Goal: Task Accomplishment & Management: Manage account settings

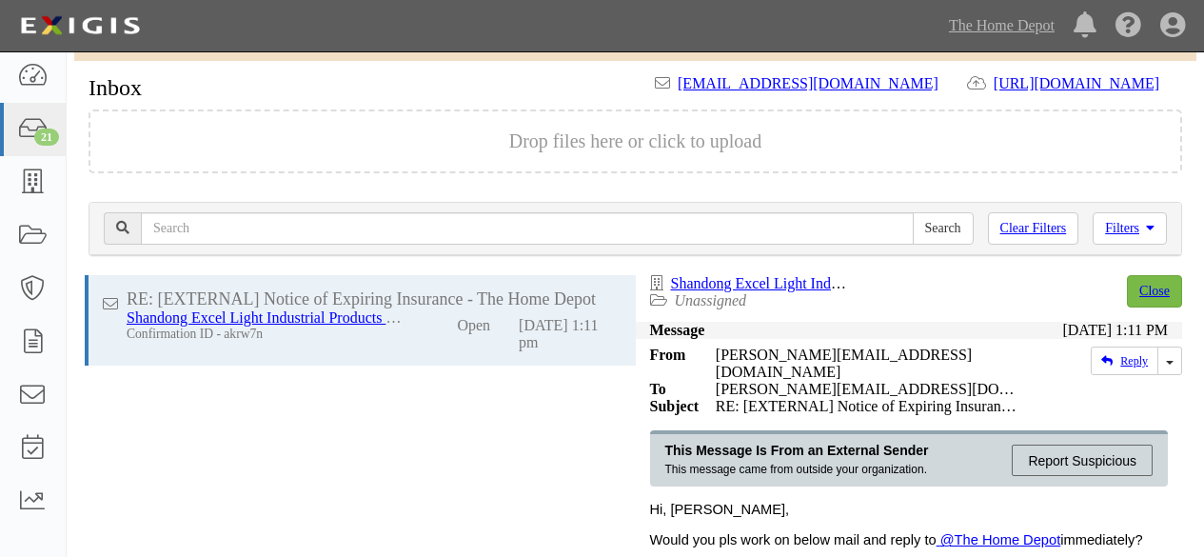
scroll to position [150, 0]
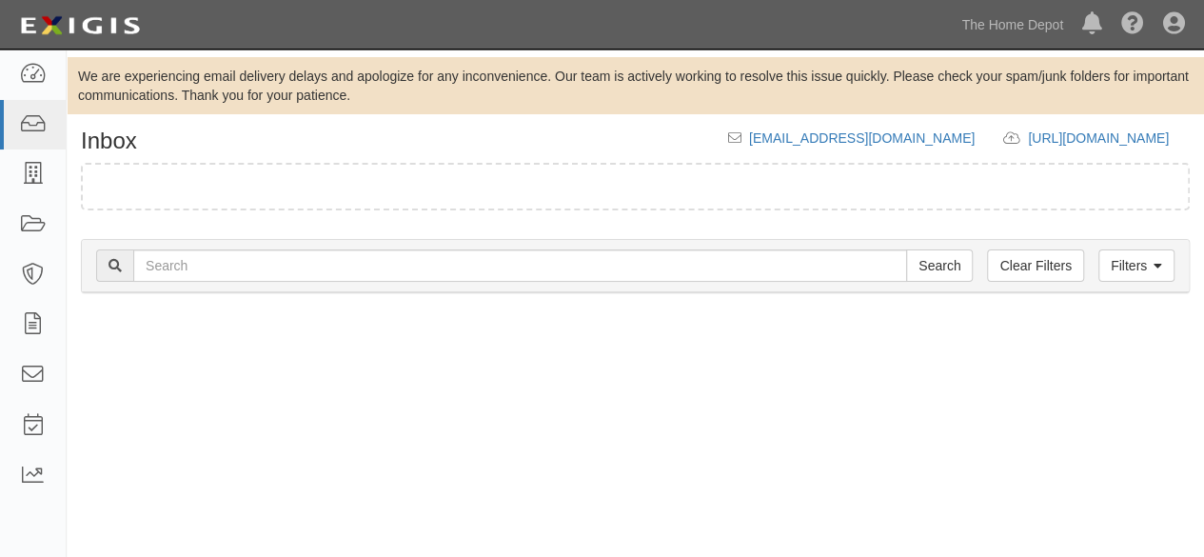
scroll to position [150, 0]
